Goal: Task Accomplishment & Management: Manage account settings

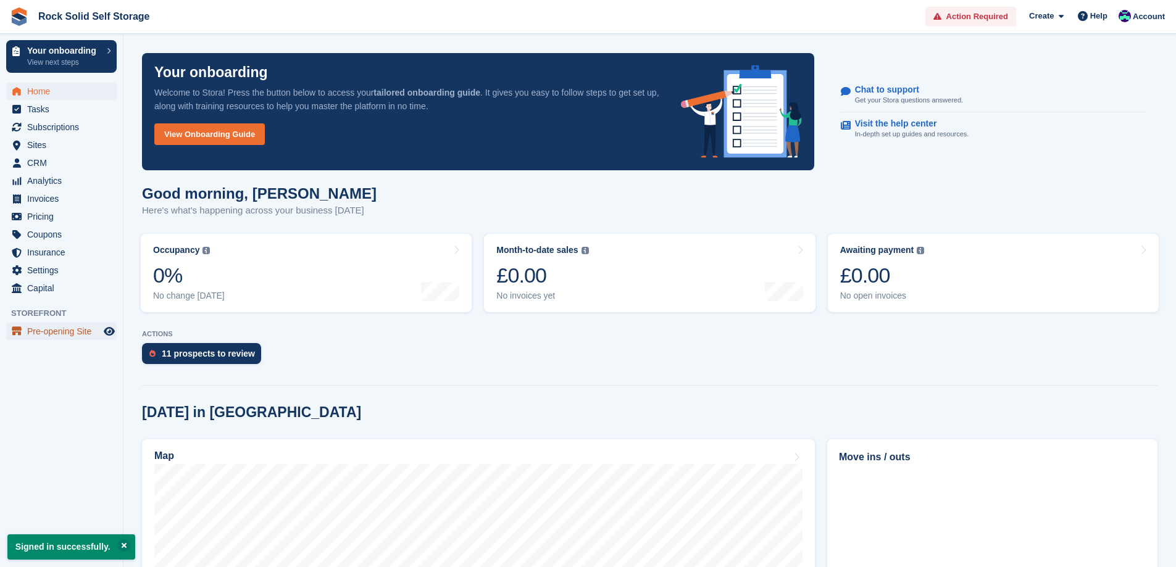
click at [55, 332] on span "Pre-opening Site" at bounding box center [64, 331] width 74 height 17
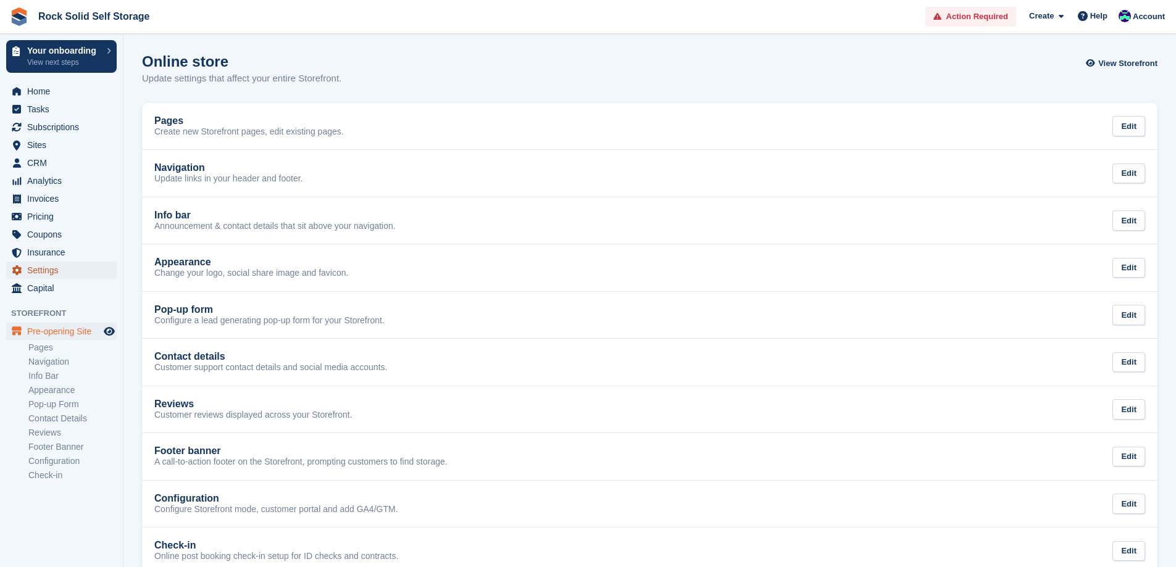
click at [57, 270] on span "Settings" at bounding box center [64, 270] width 74 height 17
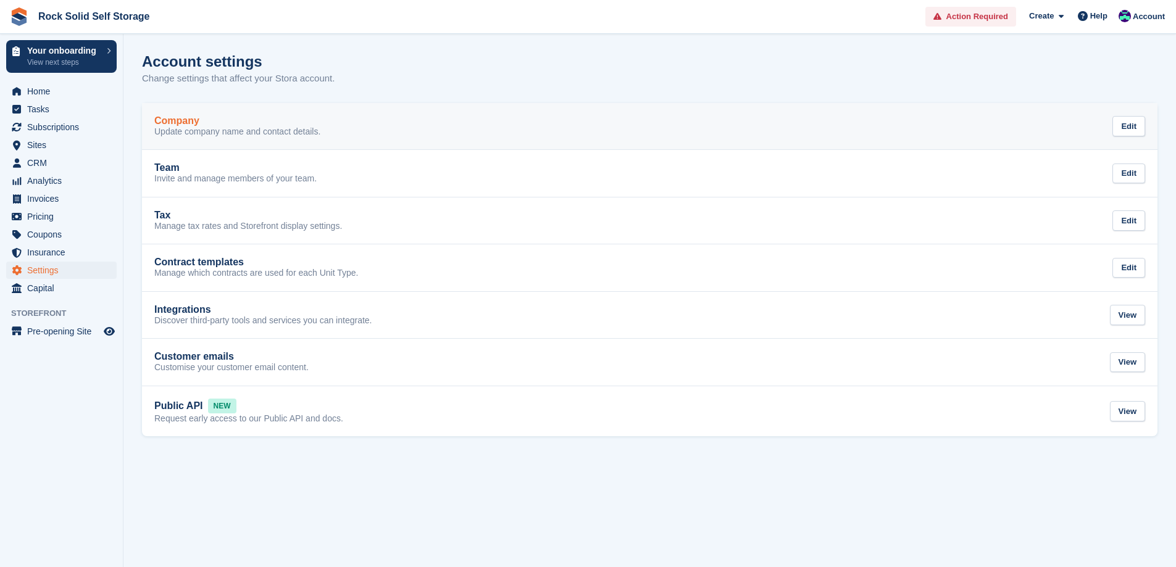
click at [202, 136] on p "Update company name and contact details." at bounding box center [237, 132] width 166 height 11
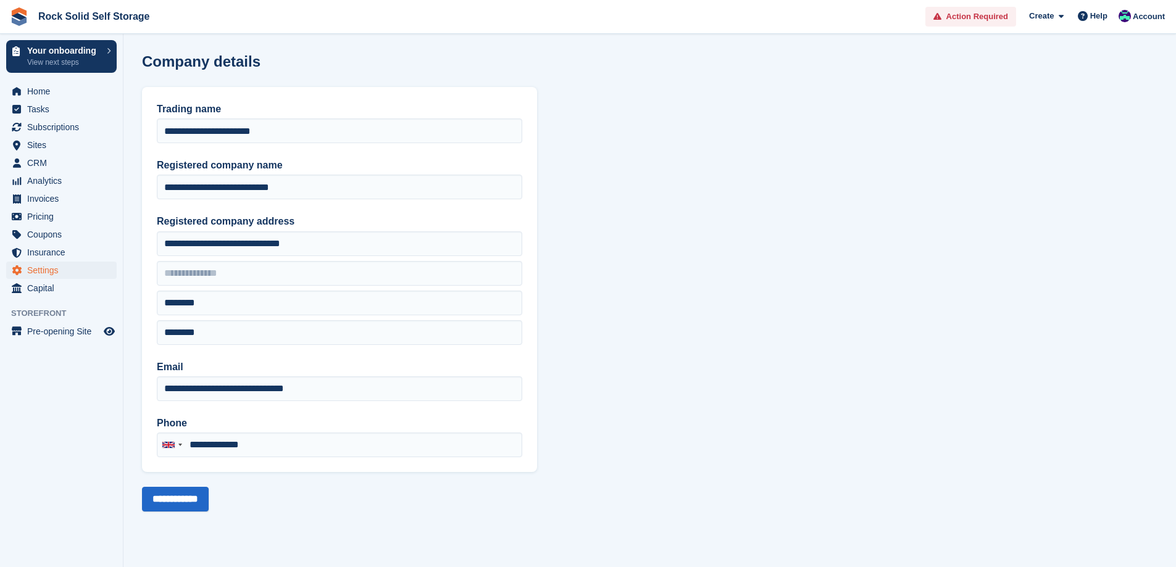
type input "**********"
